Goal: Transaction & Acquisition: Download file/media

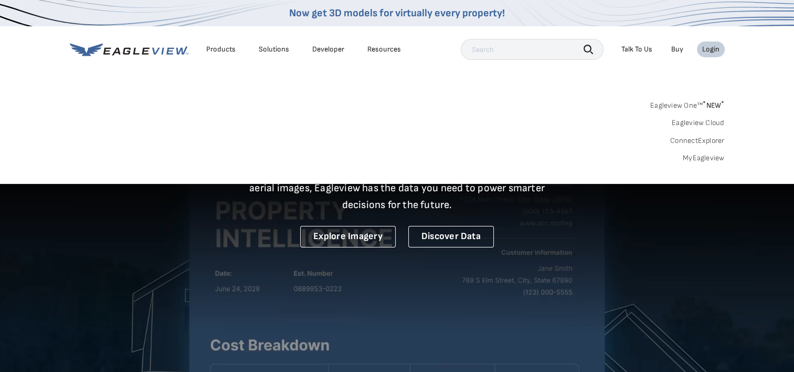
click at [710, 52] on div "Login" at bounding box center [710, 49] width 17 height 9
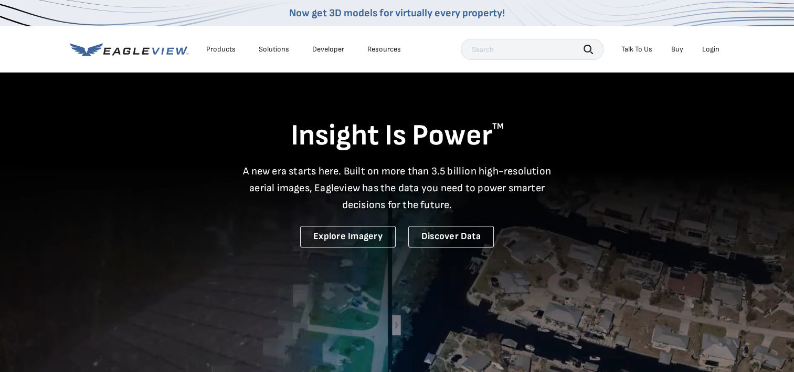
click at [714, 46] on div "Login" at bounding box center [710, 49] width 17 height 9
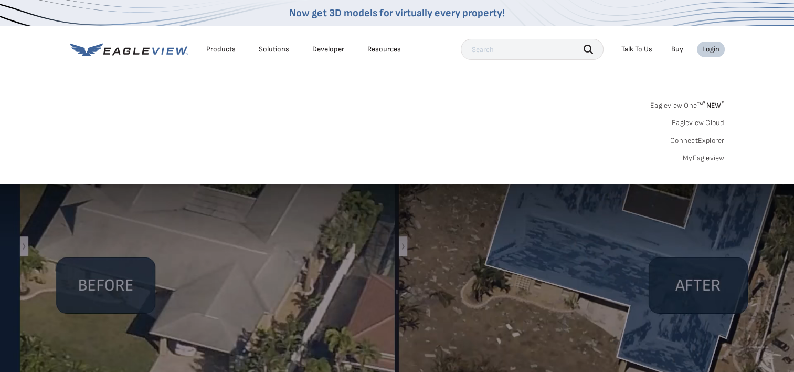
scroll to position [105, 0]
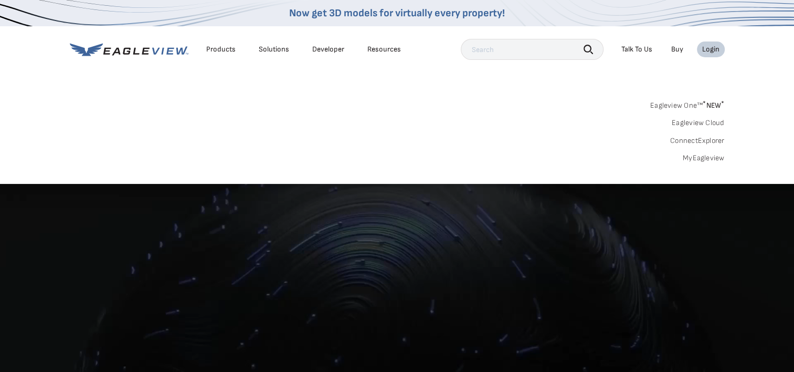
click at [684, 156] on link "MyEagleview" at bounding box center [704, 157] width 42 height 9
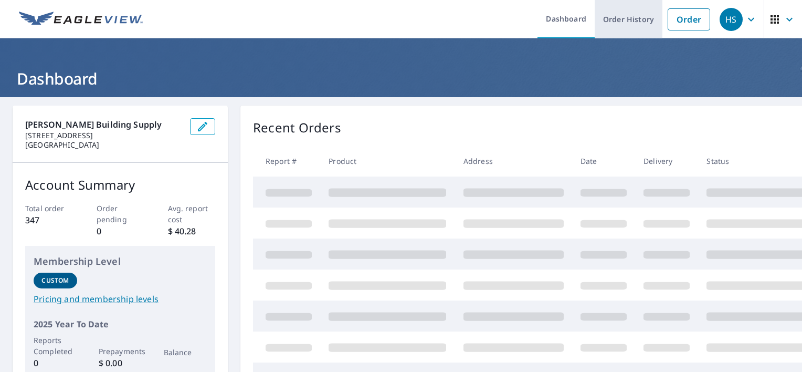
click at [601, 25] on link "Order History" at bounding box center [629, 19] width 68 height 38
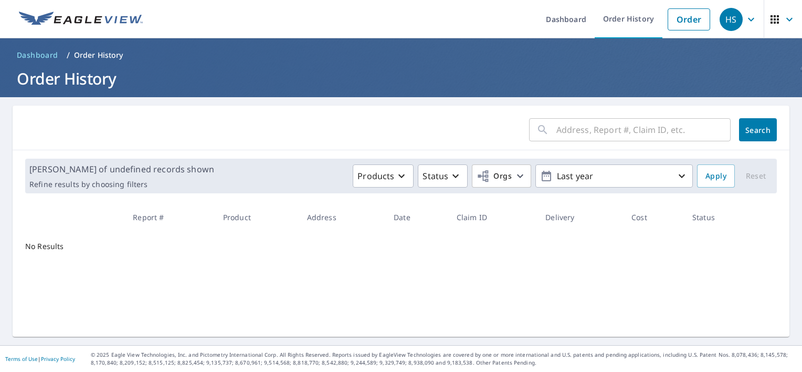
click at [556, 136] on input "text" at bounding box center [643, 129] width 174 height 29
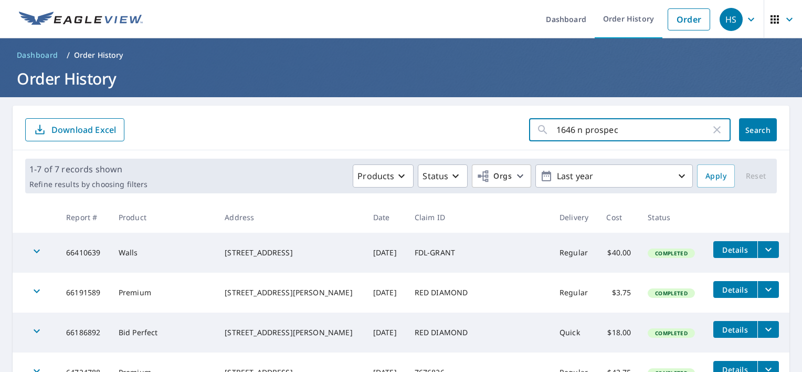
type input "1646 n prospect"
click button "Search" at bounding box center [758, 129] width 38 height 23
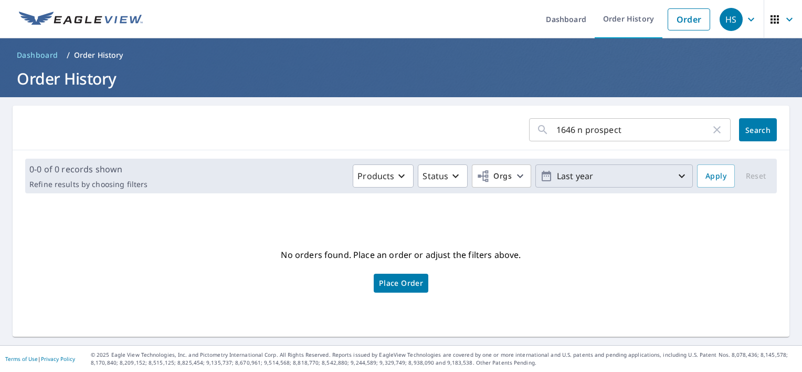
click at [586, 181] on p "Last year" at bounding box center [614, 176] width 123 height 18
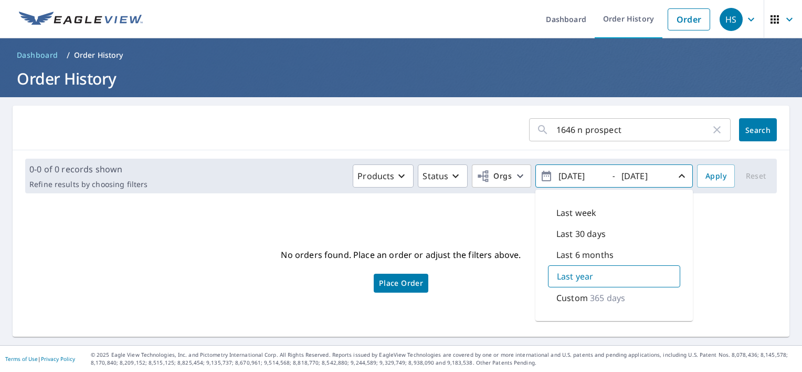
click at [679, 175] on icon "button" at bounding box center [682, 176] width 6 height 4
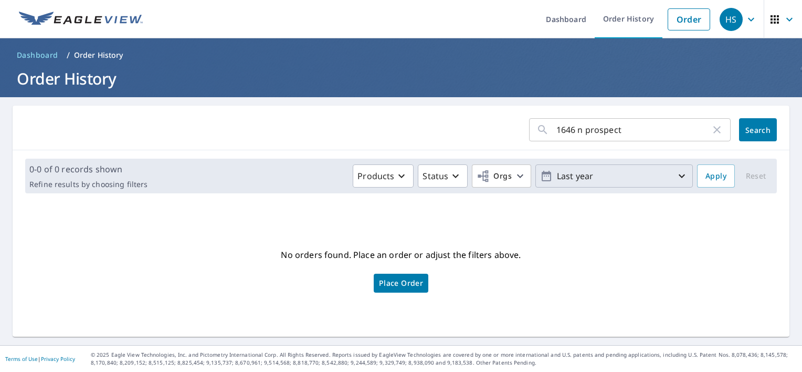
click at [679, 175] on icon "button" at bounding box center [682, 176] width 6 height 4
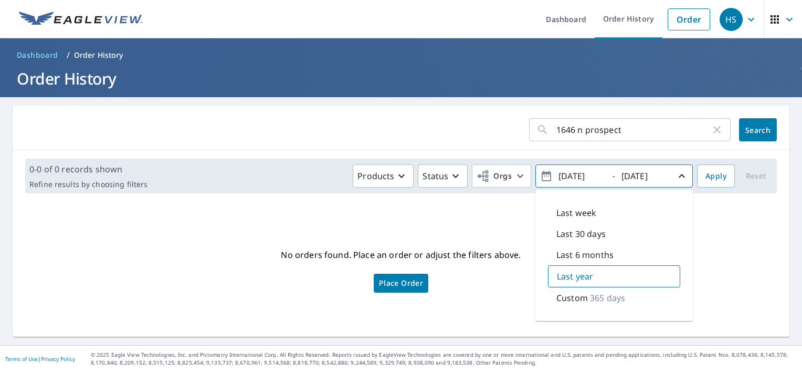
click at [722, 270] on div "No orders found. Place an order or adjust the filters above. Place Order" at bounding box center [401, 269] width 760 height 118
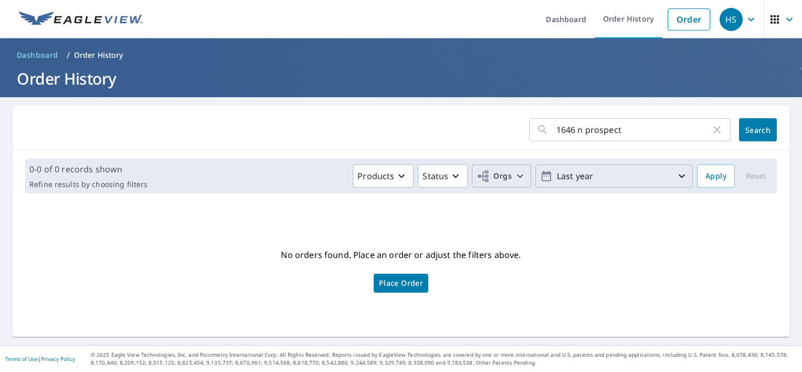
click at [484, 178] on span "Orgs" at bounding box center [494, 176] width 35 height 13
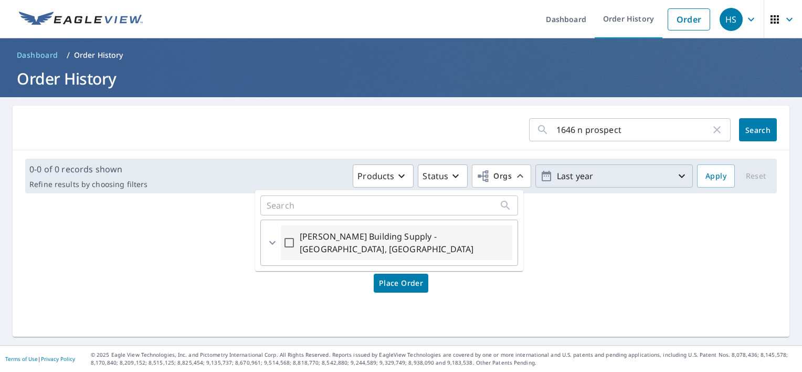
click at [417, 235] on label "[PERSON_NAME] Building Supply - [GEOGRAPHIC_DATA], [GEOGRAPHIC_DATA]" at bounding box center [404, 242] width 208 height 25
click at [295, 235] on input "[PERSON_NAME] Building Supply - [GEOGRAPHIC_DATA], [GEOGRAPHIC_DATA]" at bounding box center [289, 242] width 13 height 25
checkbox input "true"
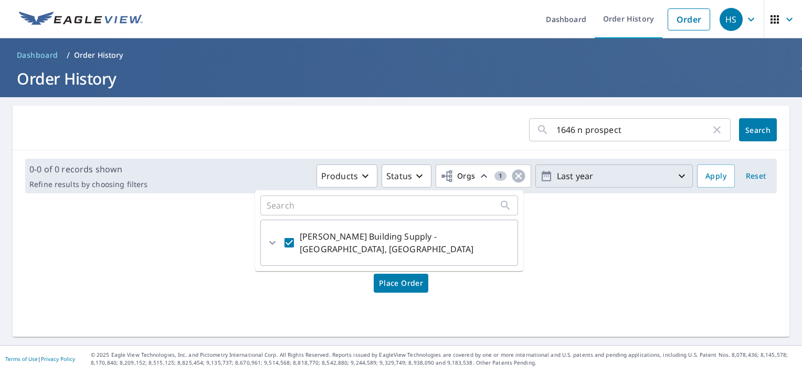
click at [518, 295] on div "No orders found. Place an order or adjust the filters above. Place Order" at bounding box center [401, 269] width 760 height 118
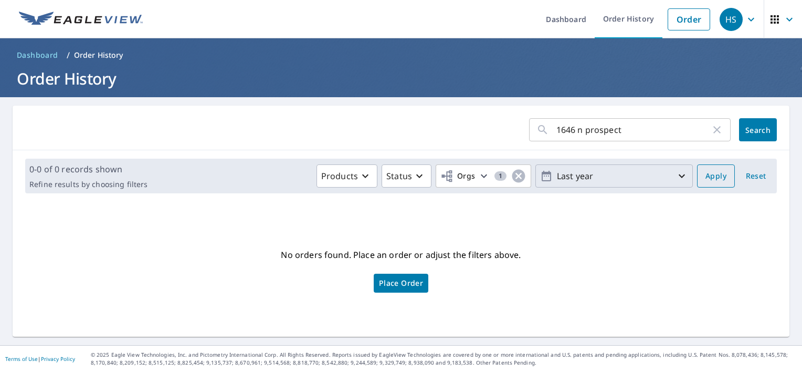
click at [715, 175] on span "Apply" at bounding box center [715, 176] width 21 height 13
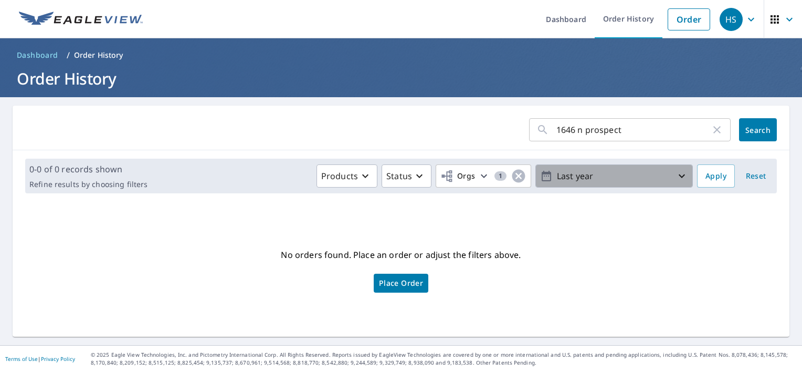
click at [617, 180] on p "Last year" at bounding box center [614, 176] width 123 height 18
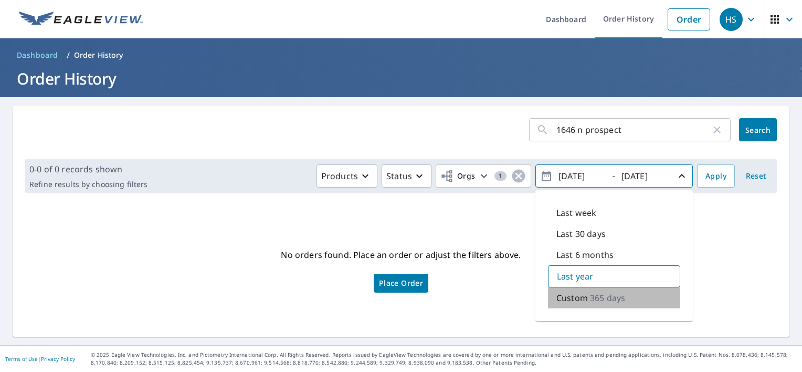
click at [564, 297] on p "Custom" at bounding box center [571, 297] width 31 height 13
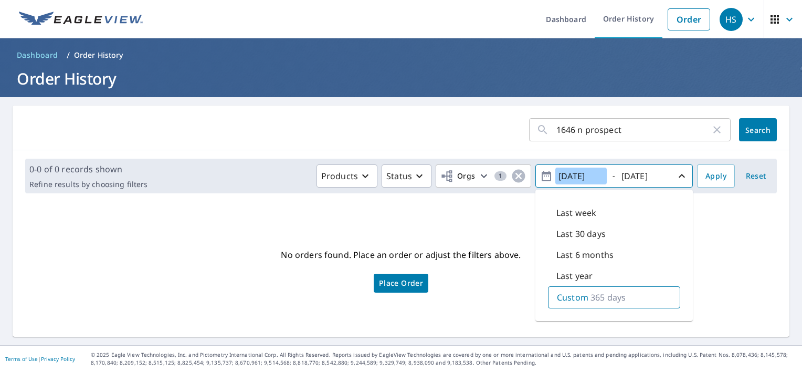
click at [595, 178] on input "2024/09/09" at bounding box center [580, 175] width 51 height 17
drag, startPoint x: 595, startPoint y: 178, endPoint x: 534, endPoint y: 180, distance: 60.9
click at [540, 180] on span "2024/09/09 - 2025/09/09" at bounding box center [614, 176] width 148 height 18
click at [640, 270] on div "Last year" at bounding box center [614, 275] width 132 height 21
type input "2024/09/09"
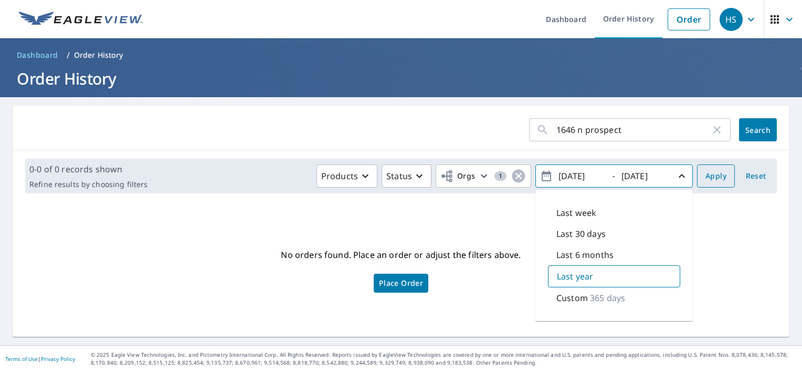
click at [705, 178] on span "Apply" at bounding box center [715, 176] width 21 height 13
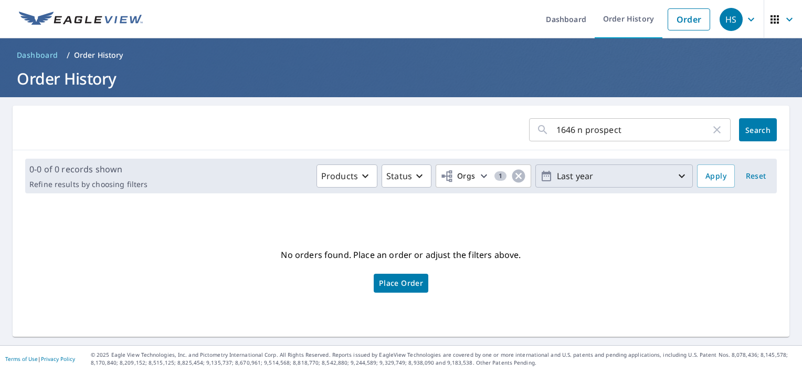
click at [611, 177] on p "Last year" at bounding box center [614, 176] width 123 height 18
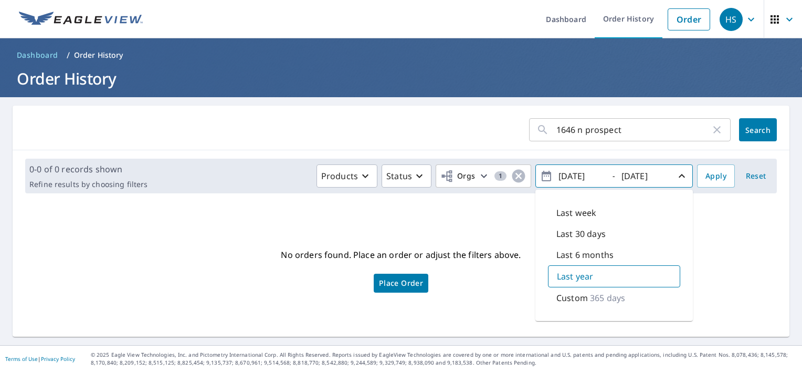
click at [571, 294] on p "Custom" at bounding box center [571, 297] width 31 height 13
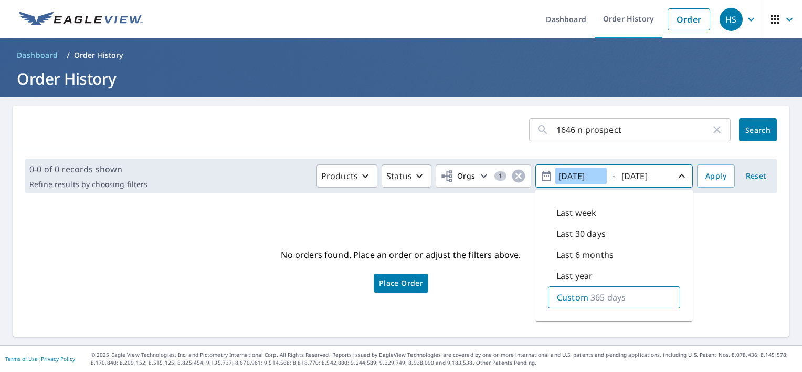
drag, startPoint x: 595, startPoint y: 176, endPoint x: 523, endPoint y: 183, distance: 72.2
click at [524, 183] on div "Products Status Orgs 1 2024/09/09 - 2025/09/09 Last week Last 30 days Last 6 mo…" at bounding box center [422, 175] width 541 height 23
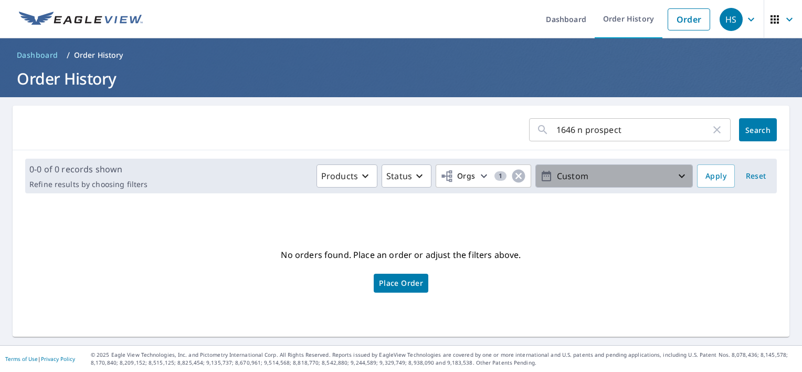
click at [569, 175] on p "Custom" at bounding box center [614, 176] width 123 height 18
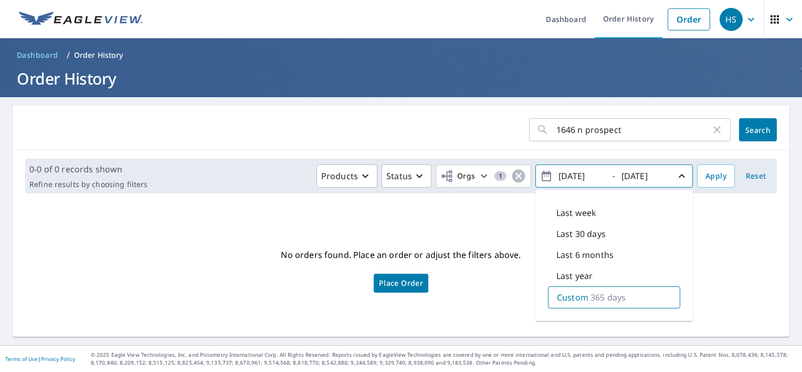
click at [560, 295] on p "Custom" at bounding box center [572, 297] width 31 height 13
drag, startPoint x: 596, startPoint y: 175, endPoint x: 539, endPoint y: 180, distance: 56.4
click at [540, 180] on span "2024/09/09 - 2025/09/09" at bounding box center [614, 176] width 148 height 18
type input "2024/03/01"
drag, startPoint x: 656, startPoint y: 178, endPoint x: 586, endPoint y: 183, distance: 70.0
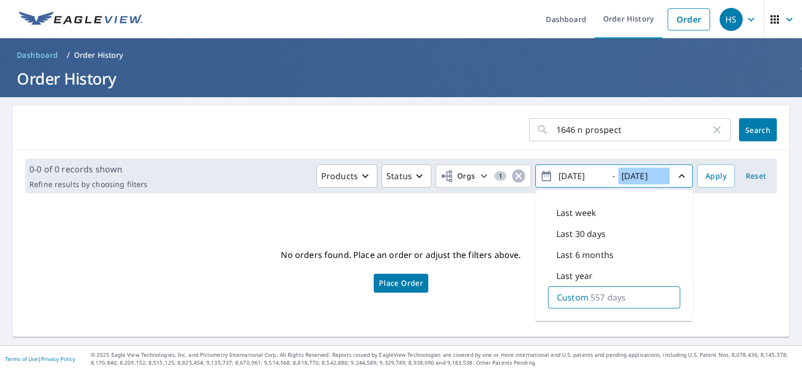
click at [586, 183] on span "2024/03/01 - 2025/09/09" at bounding box center [614, 176] width 148 height 18
type input "2025/03/01"
click at [705, 175] on span "Apply" at bounding box center [715, 176] width 21 height 13
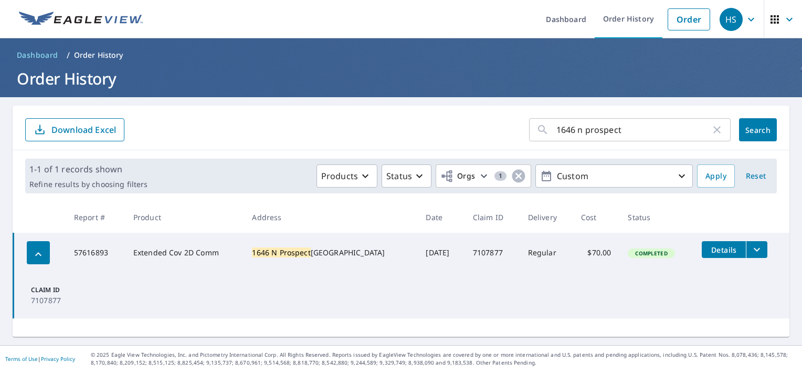
click at [750, 252] on icon "filesDropdownBtn-57616893" at bounding box center [756, 249] width 13 height 13
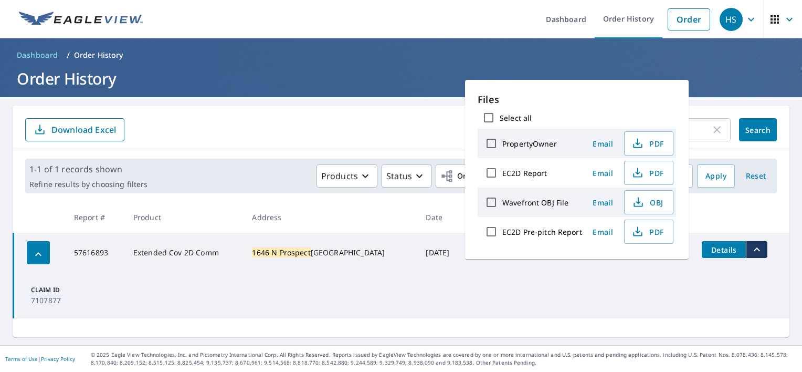
click at [491, 120] on input "Select all" at bounding box center [489, 118] width 22 height 22
checkbox input "true"
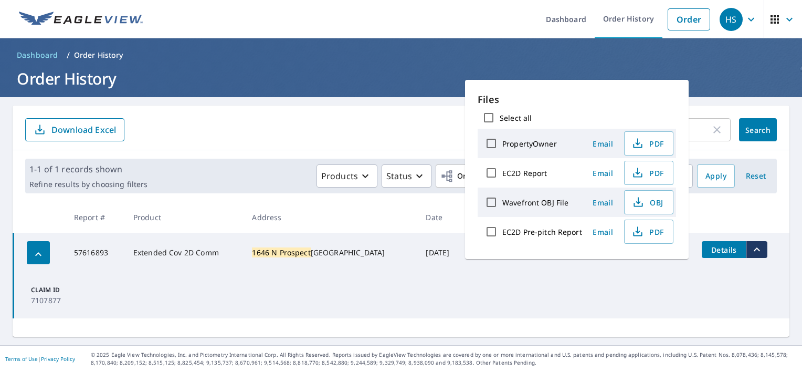
checkbox input "true"
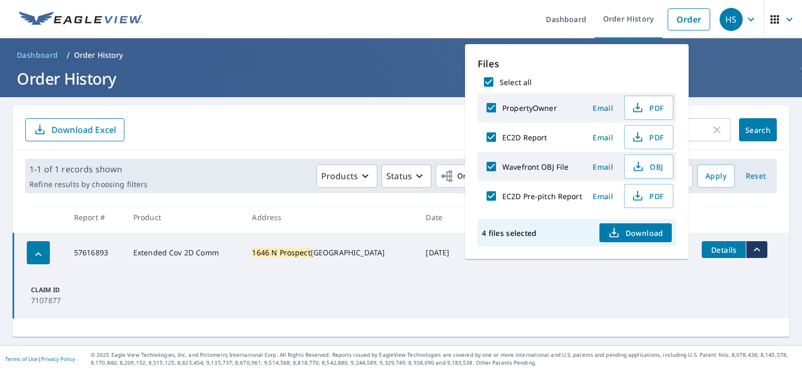
click at [613, 227] on icon "button" at bounding box center [613, 230] width 5 height 7
click at [552, 229] on div "4 files selected Download" at bounding box center [577, 232] width 198 height 27
click at [489, 165] on input "Wavefront OBJ File" at bounding box center [491, 166] width 22 height 22
checkbox input "false"
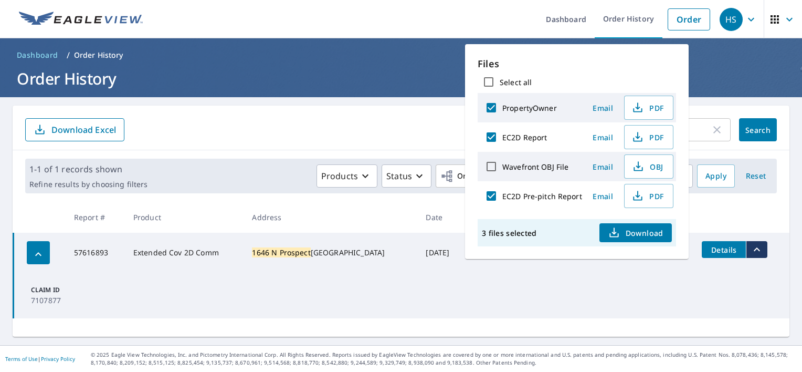
click at [491, 113] on input "PropertyOwner" at bounding box center [491, 108] width 22 height 22
checkbox input "false"
click at [631, 235] on span "Download" at bounding box center [636, 232] width 56 height 13
click at [395, 109] on div "1646 n prospect ​ Search Download Excel" at bounding box center [401, 127] width 777 height 45
